Goal: Task Accomplishment & Management: Manage account settings

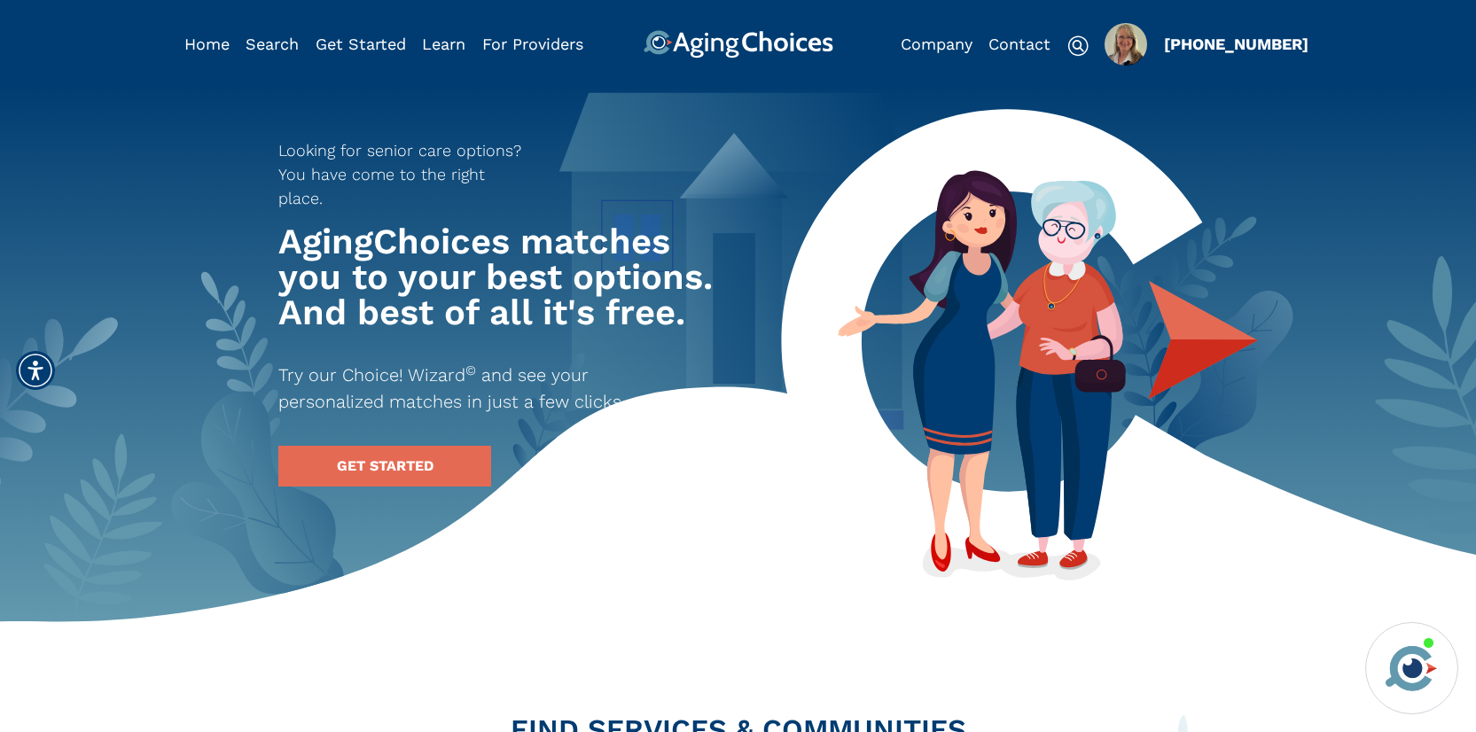
click at [1131, 42] on img "Popover trigger" at bounding box center [1126, 44] width 43 height 43
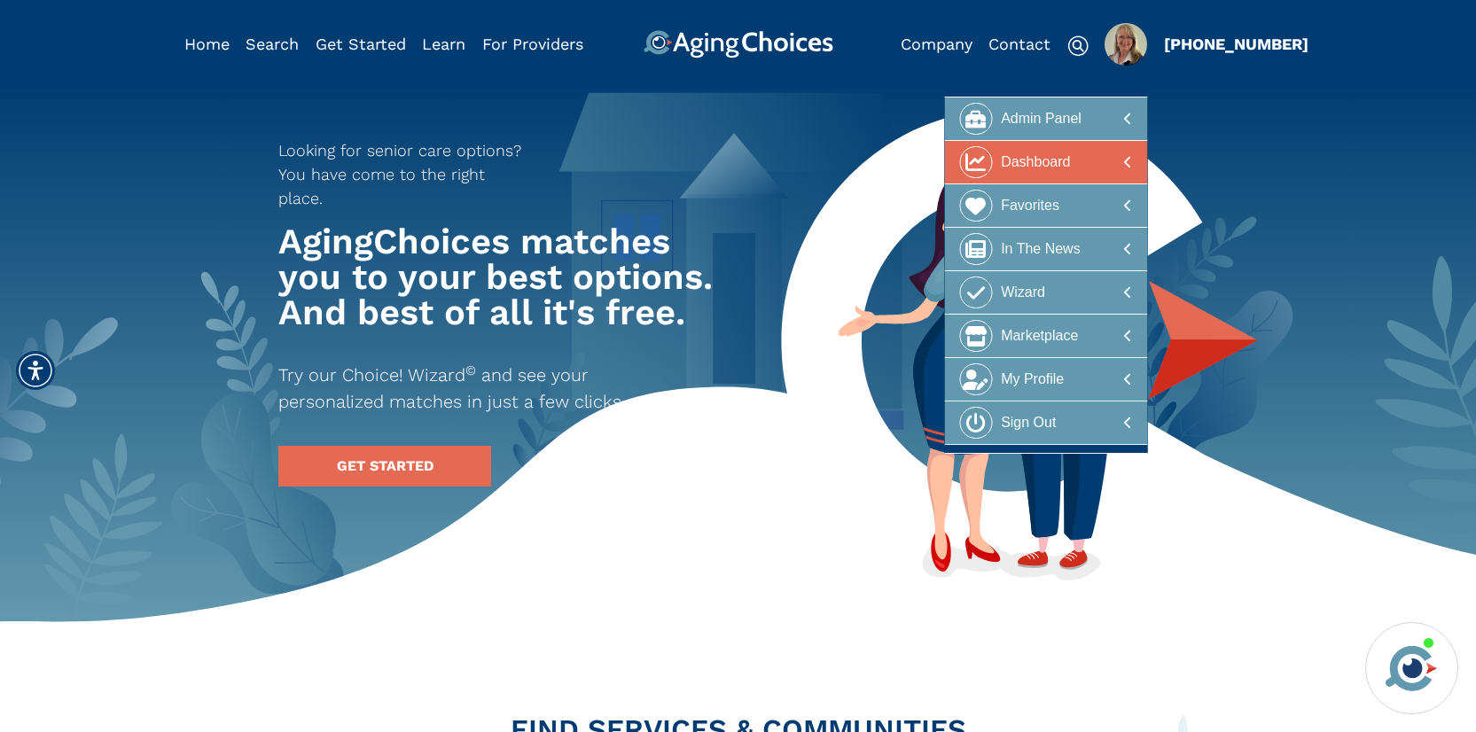
click at [1070, 159] on div "Dashboard" at bounding box center [1035, 162] width 69 height 33
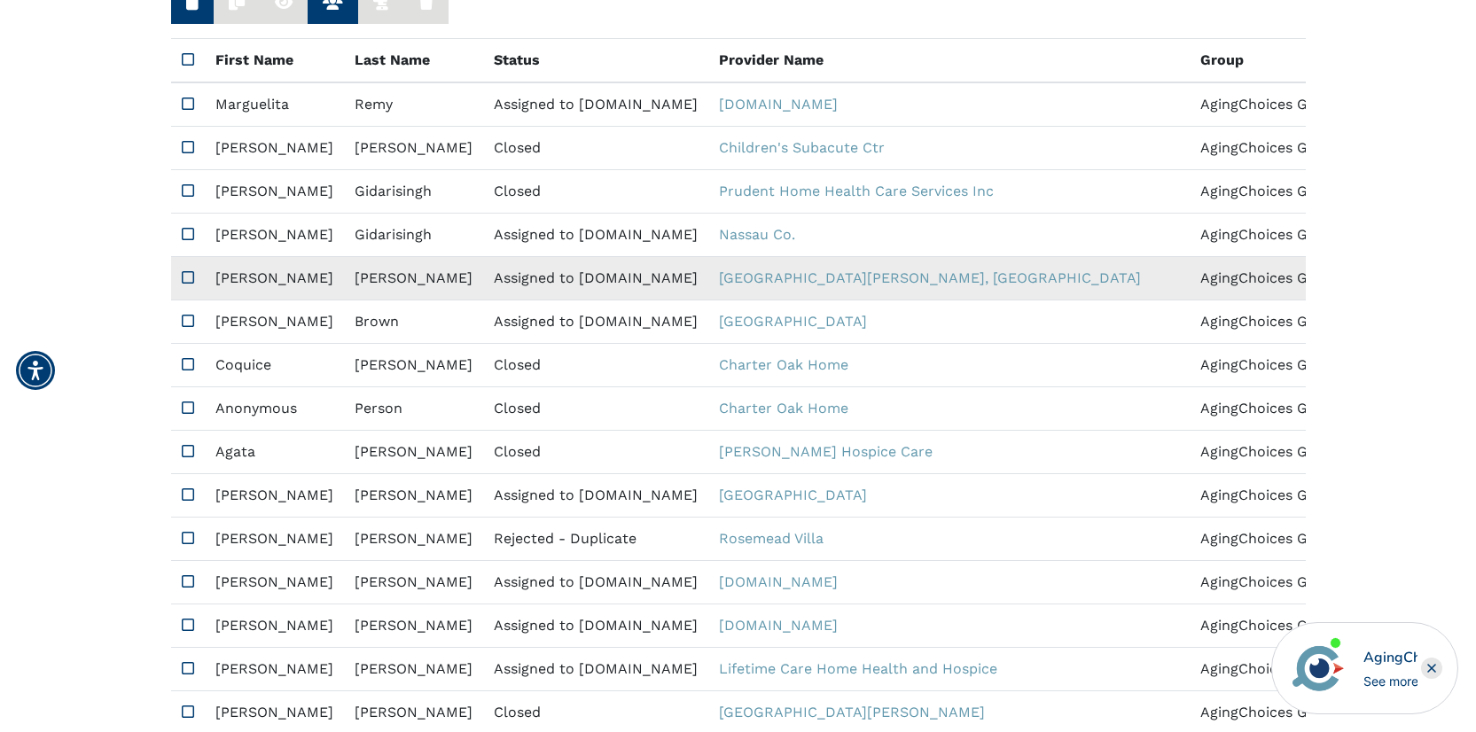
scroll to position [484, 0]
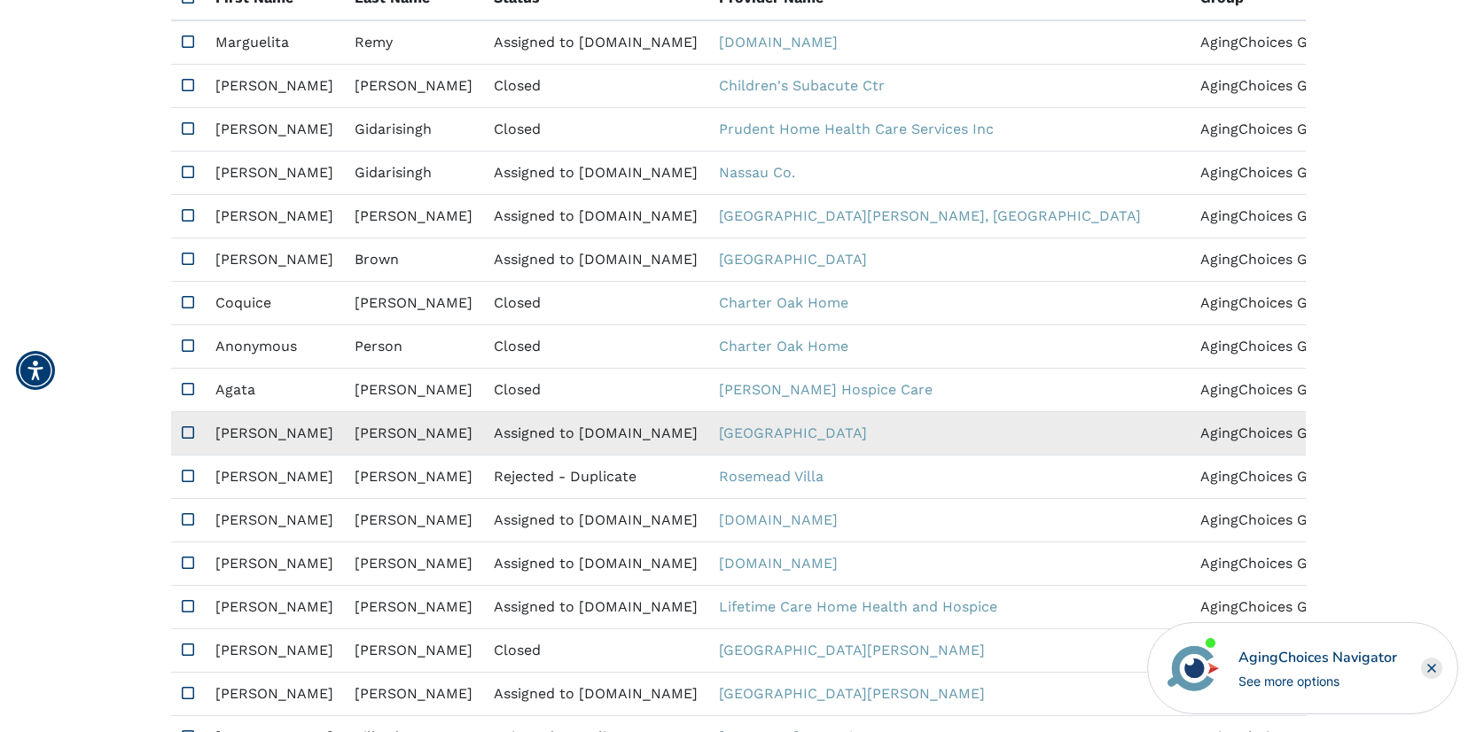
click at [495, 434] on td "Assigned to [DOMAIN_NAME]" at bounding box center [595, 433] width 225 height 43
